Goal: Transaction & Acquisition: Register for event/course

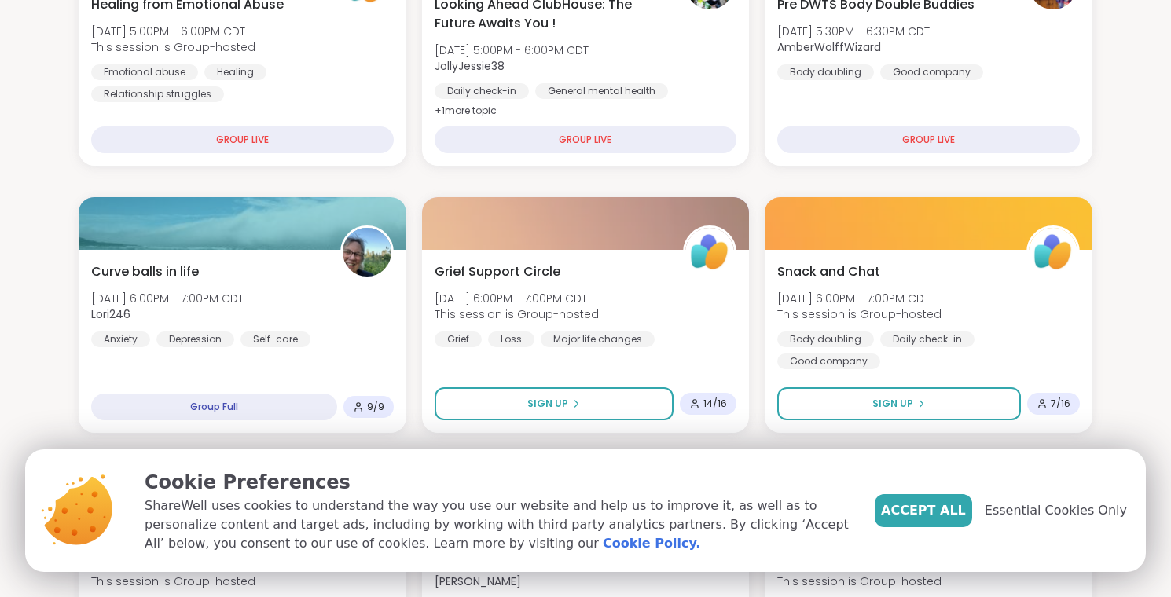
scroll to position [281, 0]
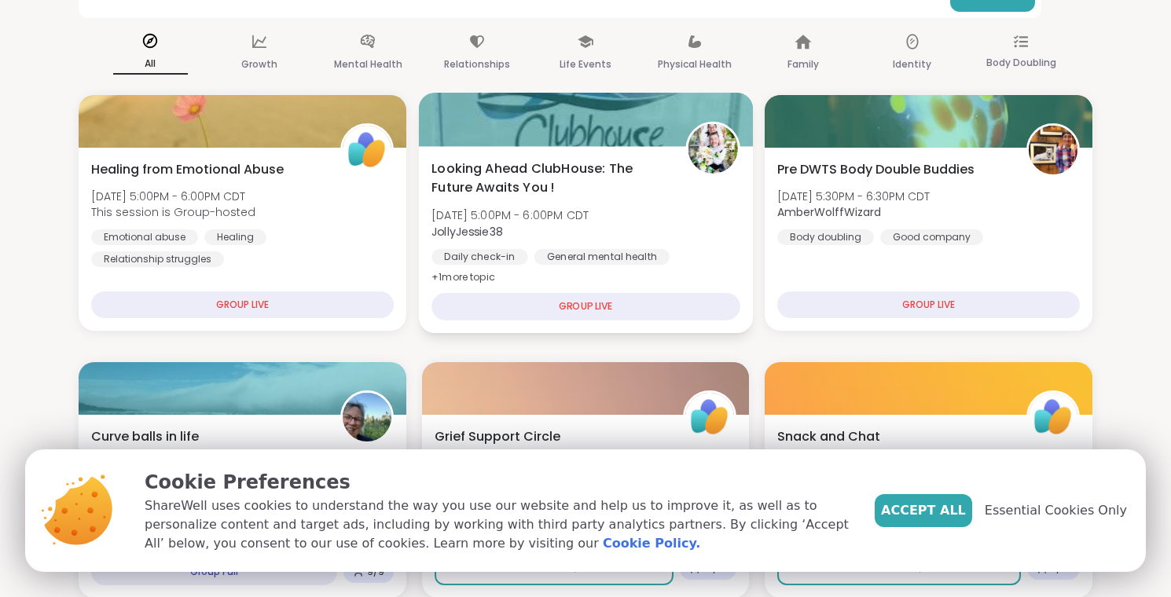
scroll to position [39, 0]
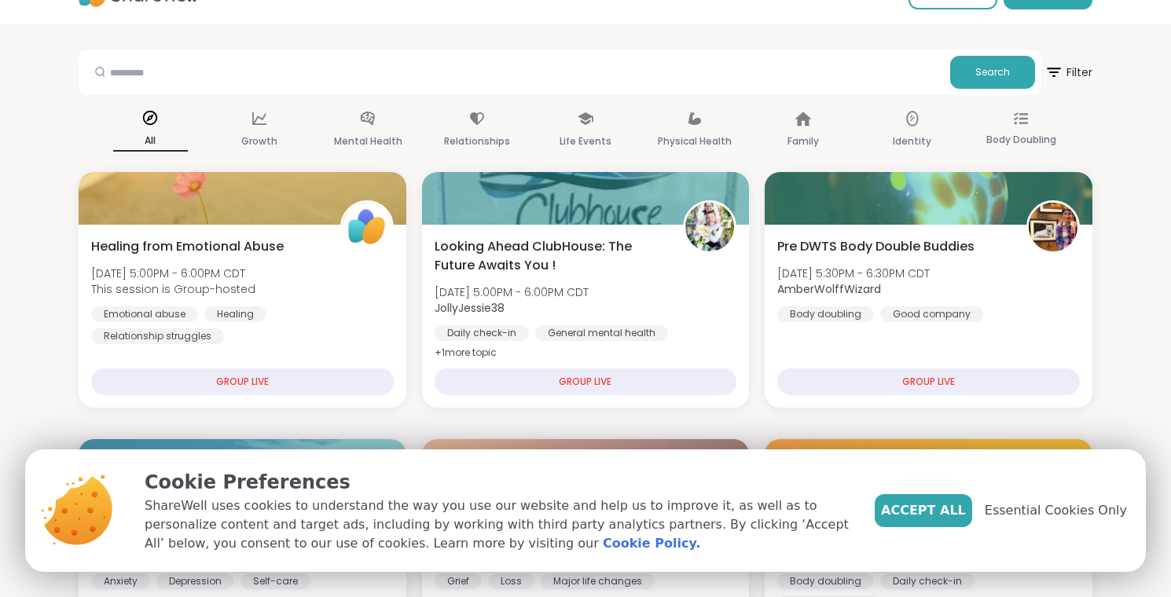
click at [384, 138] on p "Mental Health" at bounding box center [368, 141] width 68 height 19
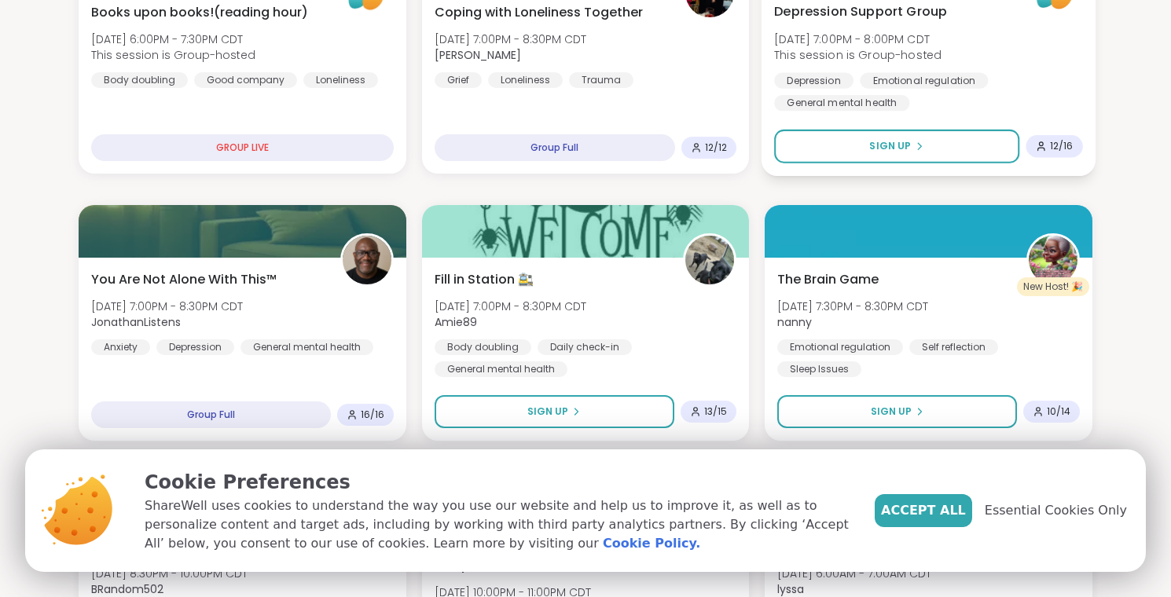
scroll to position [563, 0]
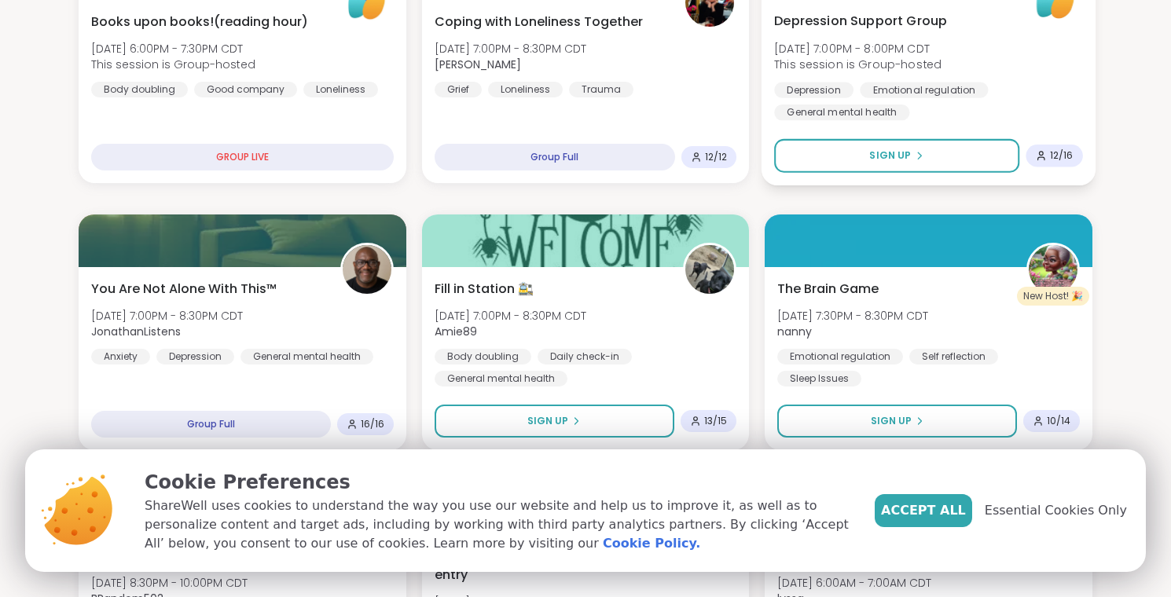
click at [770, 168] on div "[MEDICAL_DATA] Support Group [DATE] 7:00PM - 8:00PM CDT This session is Group-h…" at bounding box center [928, 91] width 334 height 187
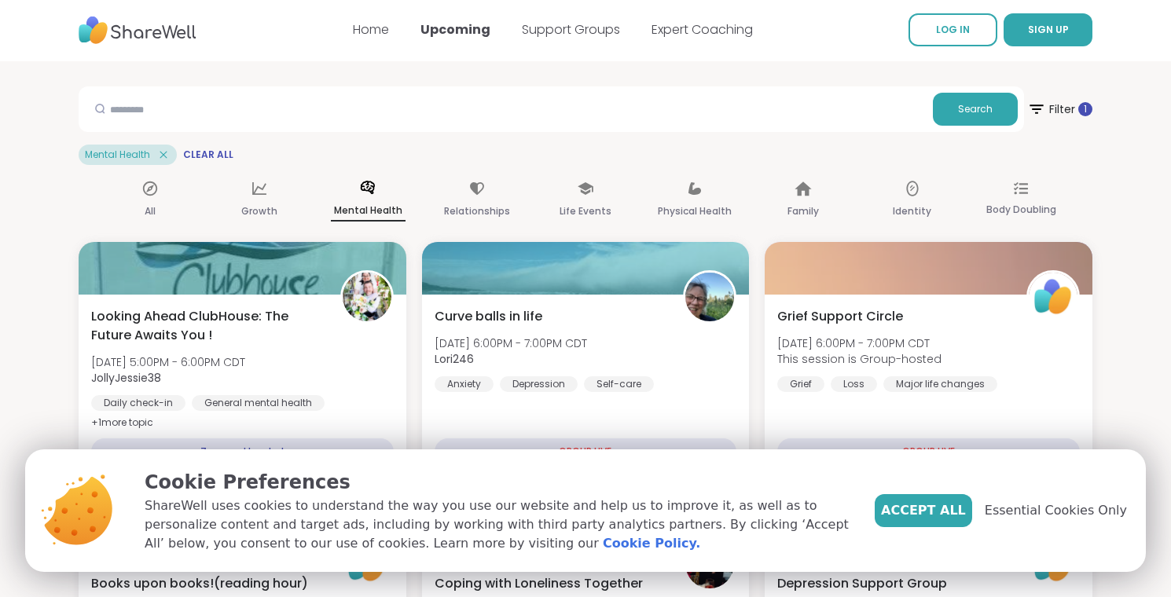
scroll to position [0, 0]
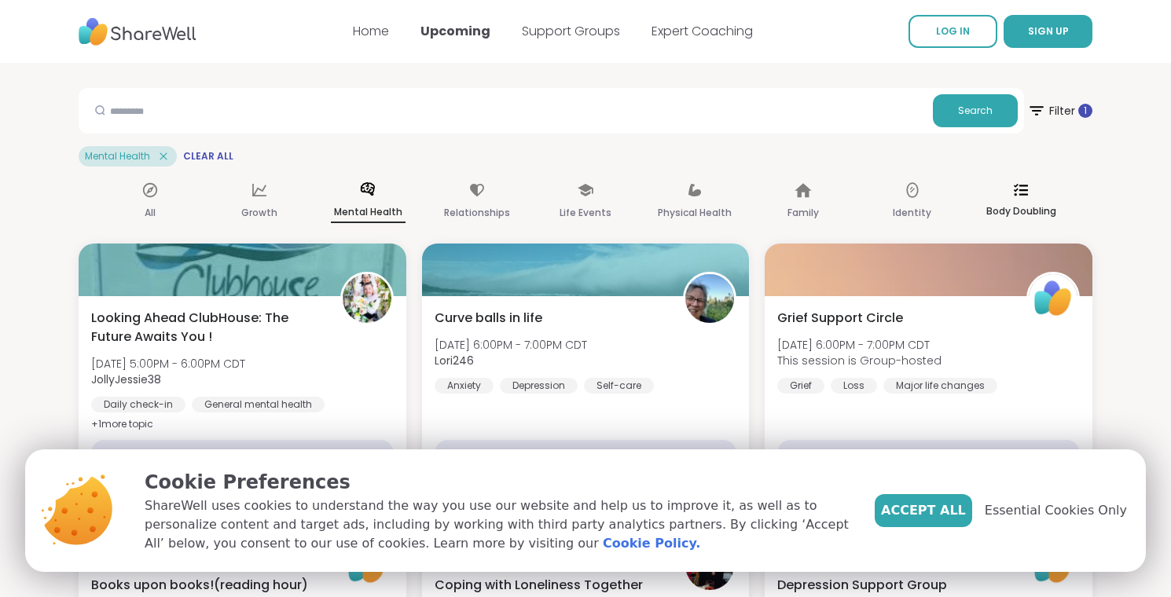
click at [1002, 207] on p "Body Doubling" at bounding box center [1021, 211] width 70 height 19
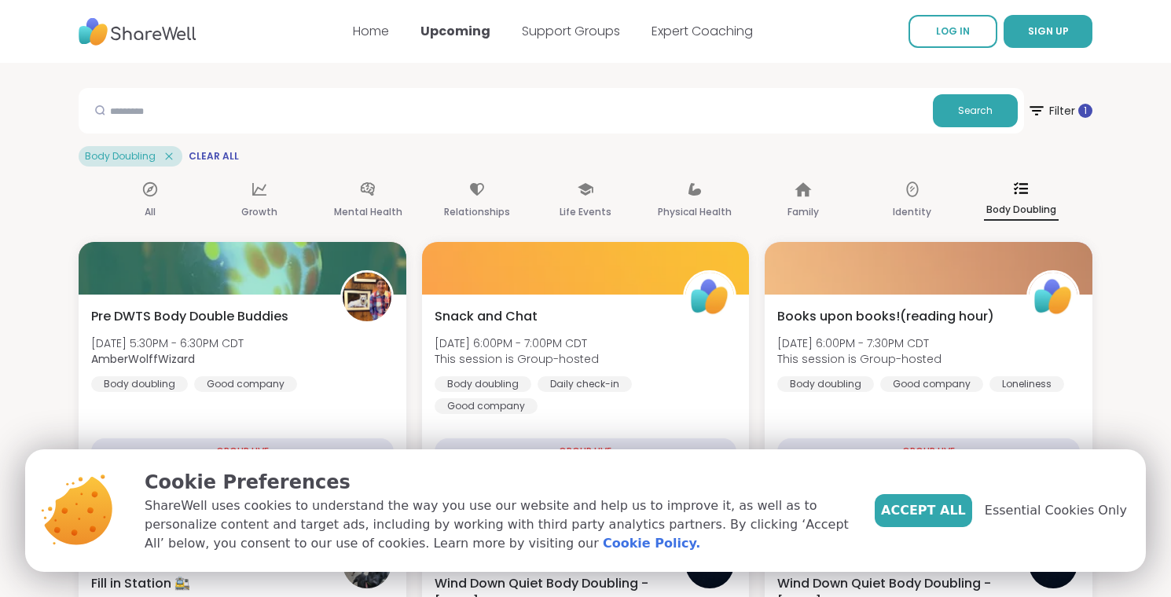
click at [759, 226] on div "All Growth Mental Health Relationships Life Events Physical Health Family Ident…" at bounding box center [586, 201] width 1014 height 57
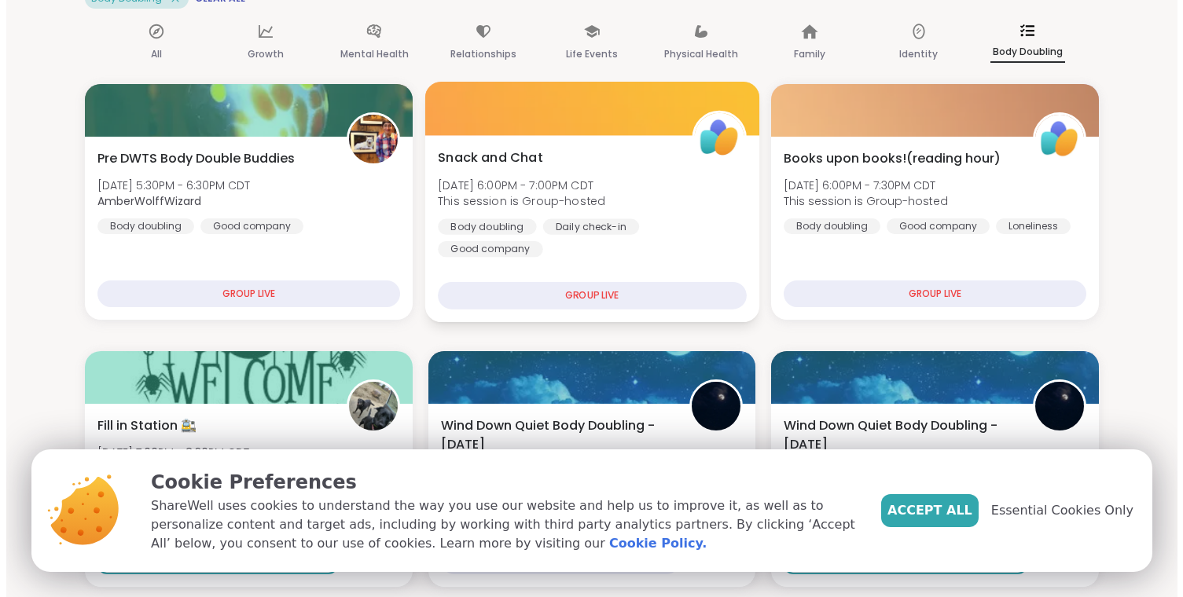
scroll to position [189, 0]
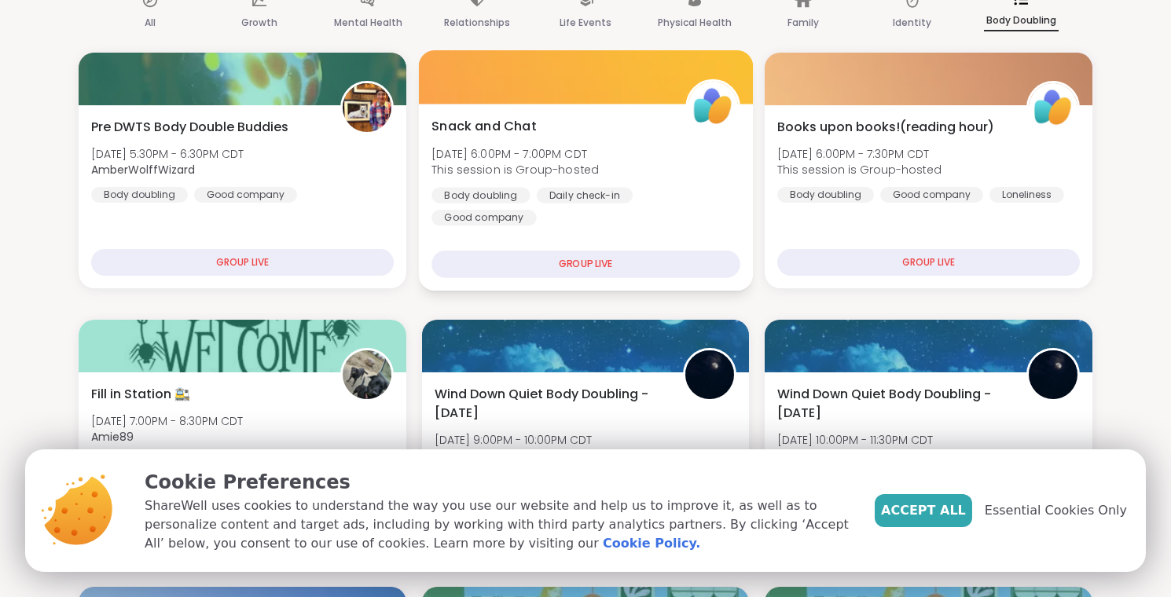
click at [590, 238] on div "Snack and Chat [DATE] 6:00PM - 7:00PM CDT This session is Group-hosted Body dou…" at bounding box center [585, 197] width 334 height 187
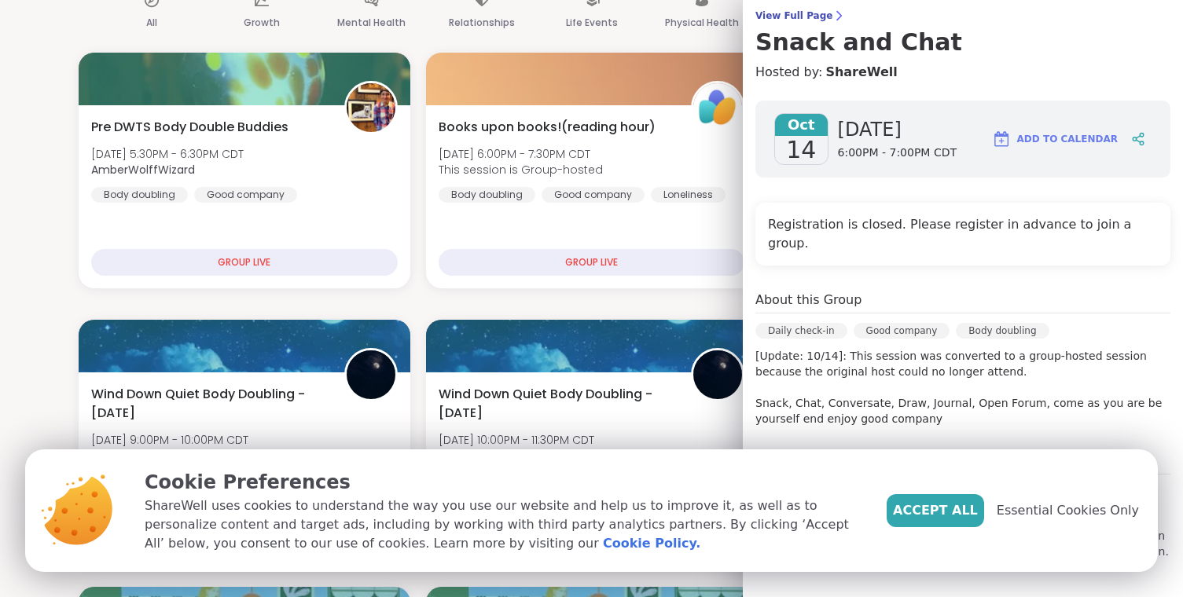
scroll to position [110, 0]
